Goal: Contribute content: Add original content to the website for others to see

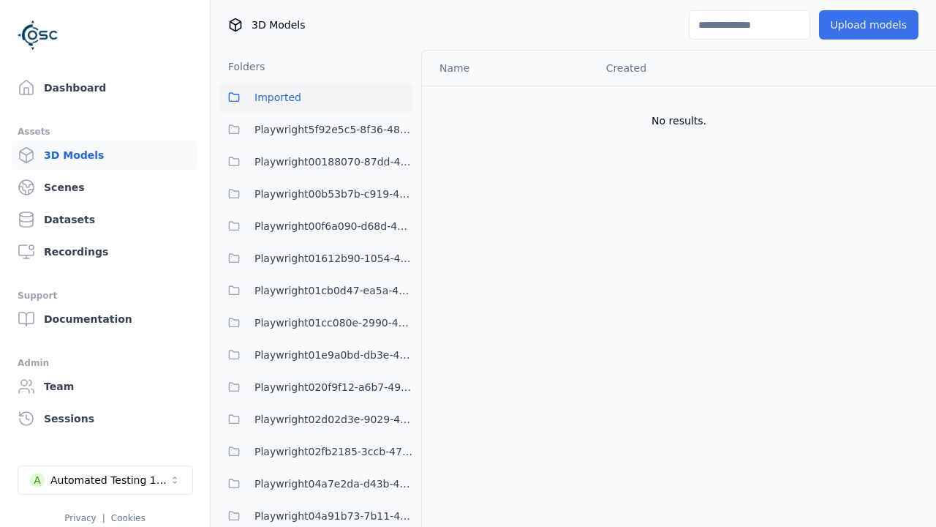
click at [868, 25] on button "Upload models" at bounding box center [868, 24] width 99 height 29
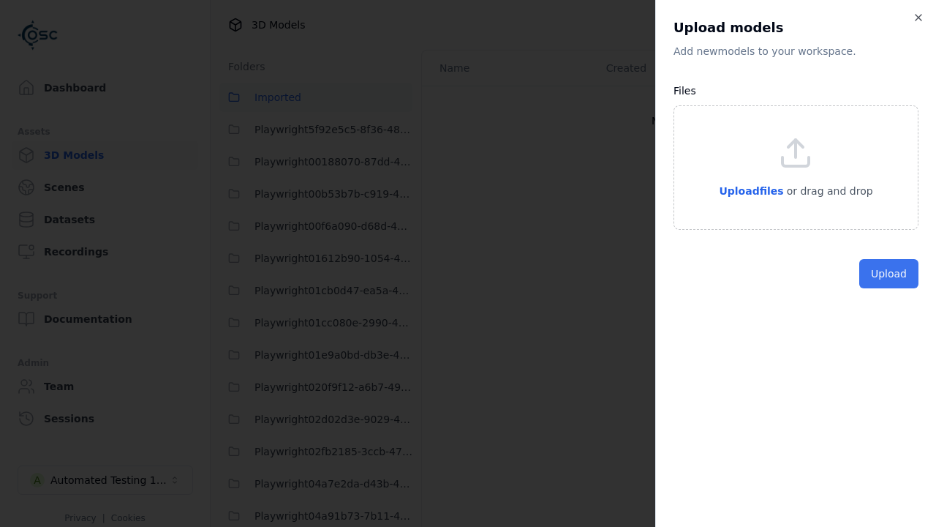
click at [889, 288] on button "Upload" at bounding box center [888, 273] width 59 height 29
